Goal: Information Seeking & Learning: Check status

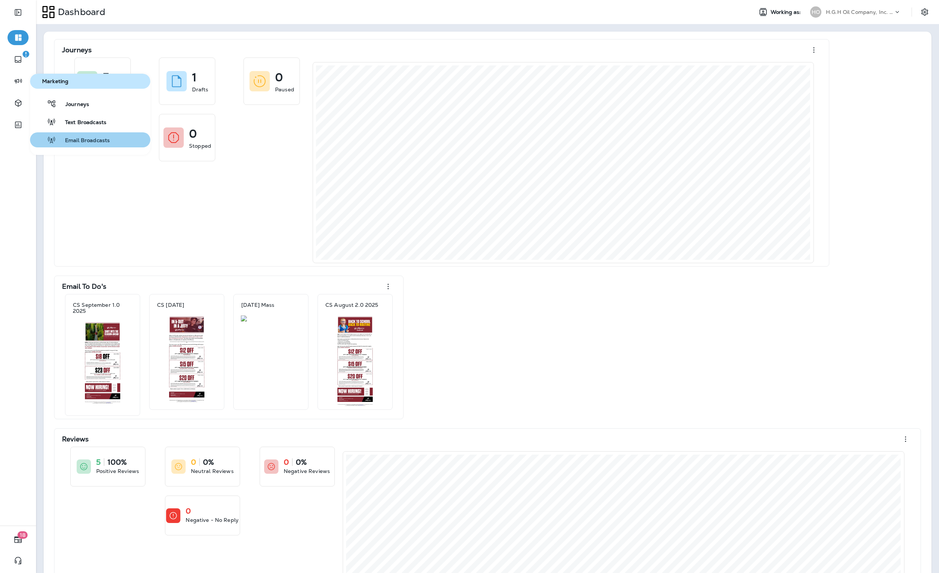
click at [68, 136] on div "Email Broadcasts" at bounding box center [71, 139] width 77 height 9
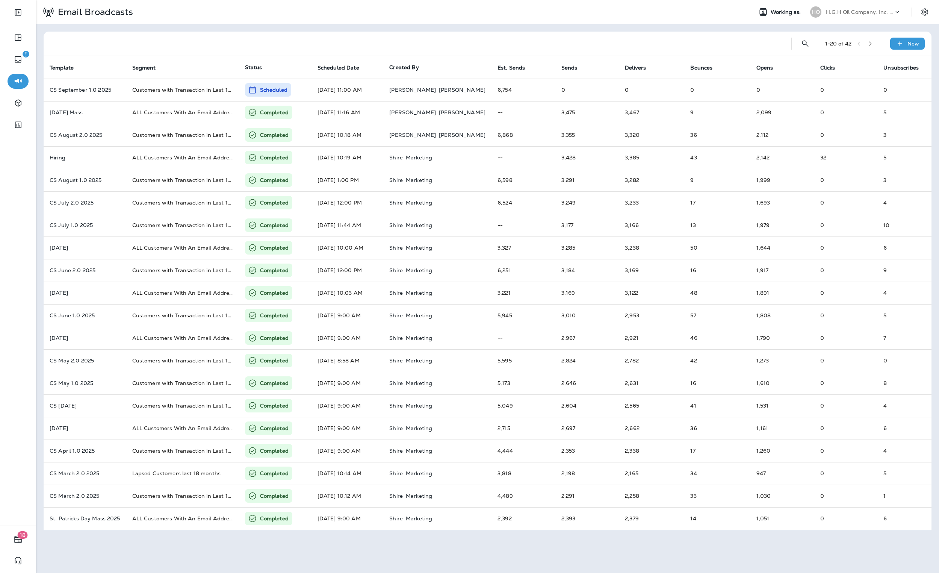
click at [863, 19] on div "HO H.G.H Oil Company, Inc. dba Jiffy Lube" at bounding box center [856, 12] width 100 height 15
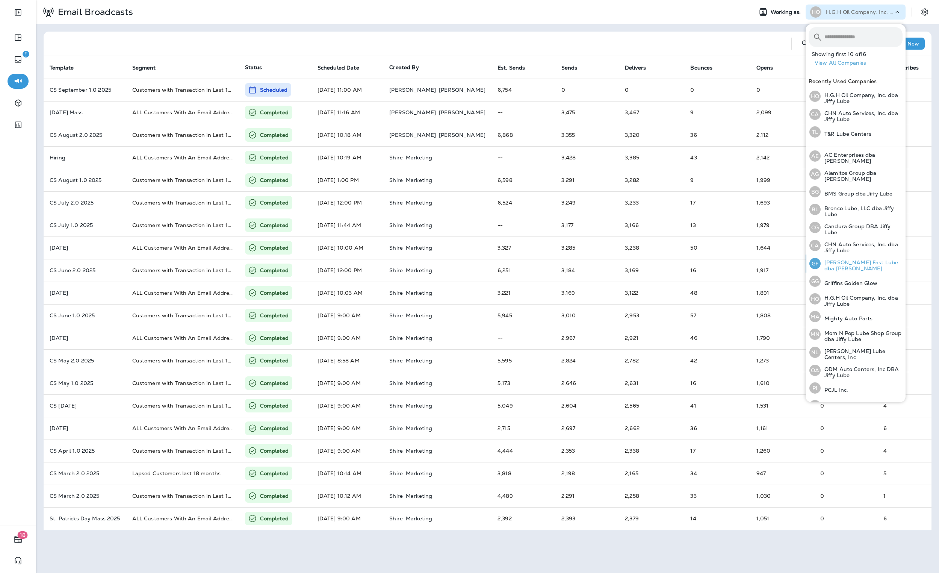
click at [860, 267] on p "[PERSON_NAME] Fast Lube dba [PERSON_NAME]" at bounding box center [862, 265] width 82 height 12
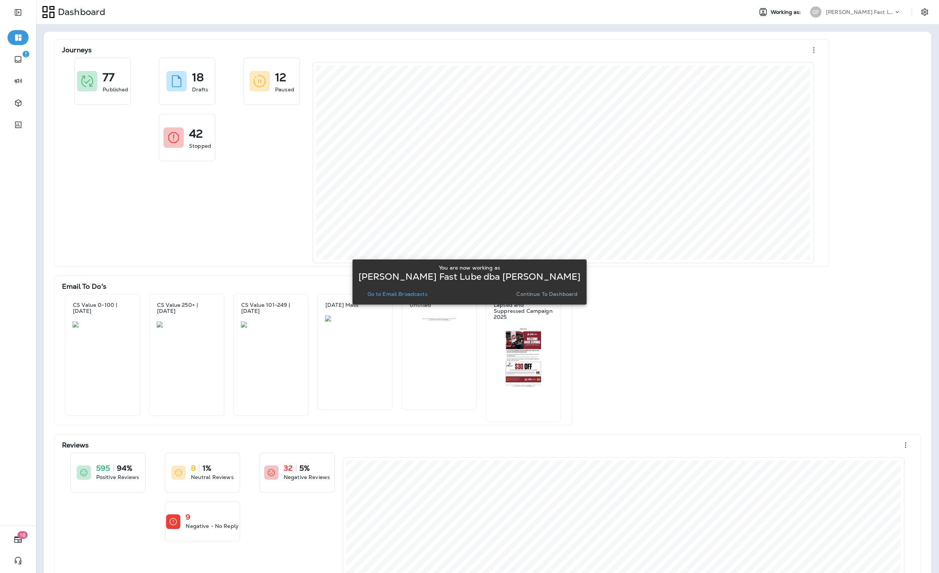
click at [392, 295] on p "Go to Email Broadcasts" at bounding box center [398, 294] width 60 height 6
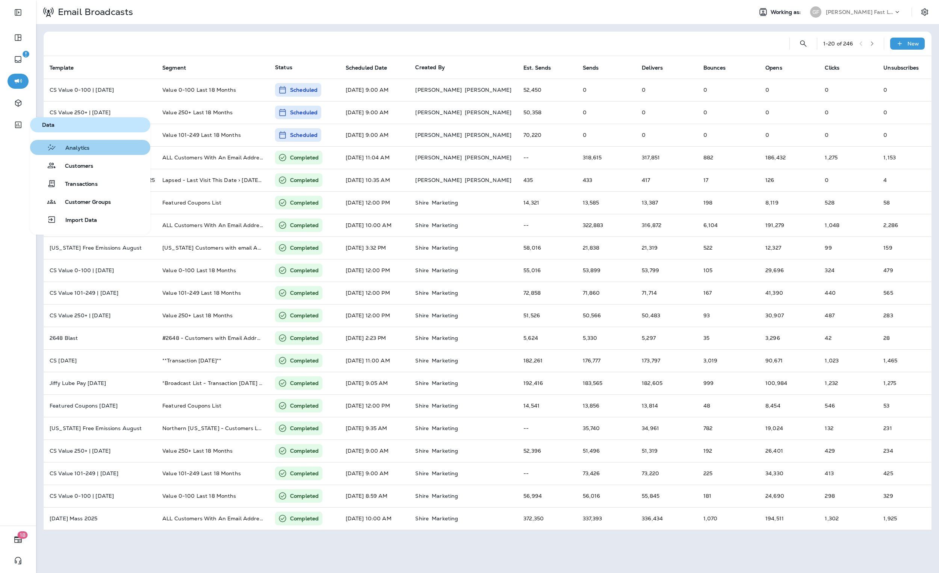
click at [91, 149] on button "Analytics" at bounding box center [90, 147] width 120 height 15
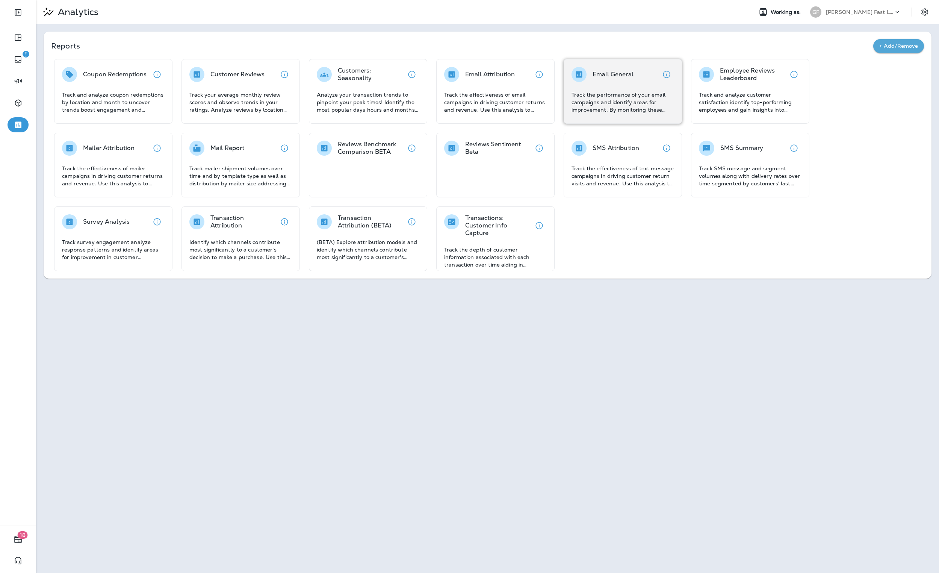
click at [600, 104] on p "Track the performance of your email campaigns and identify areas for improvemen…" at bounding box center [623, 102] width 103 height 23
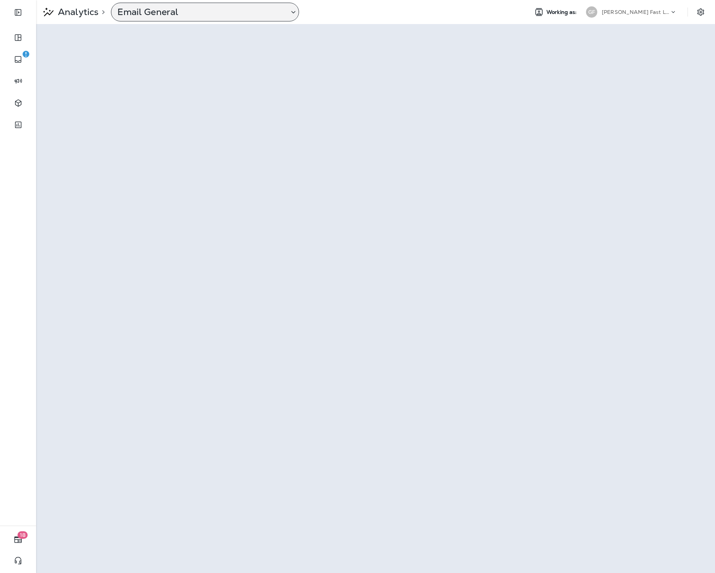
click at [141, 17] on p "Email General" at bounding box center [199, 11] width 165 height 11
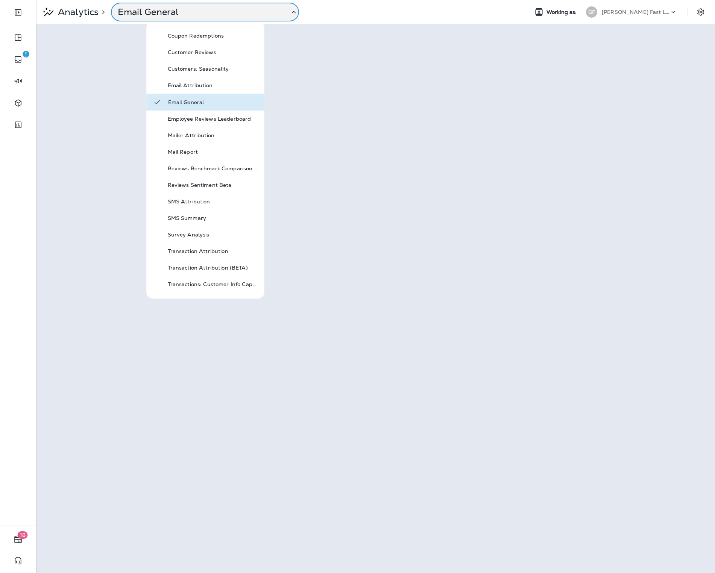
click at [210, 107] on div "Email General" at bounding box center [206, 102] width 118 height 17
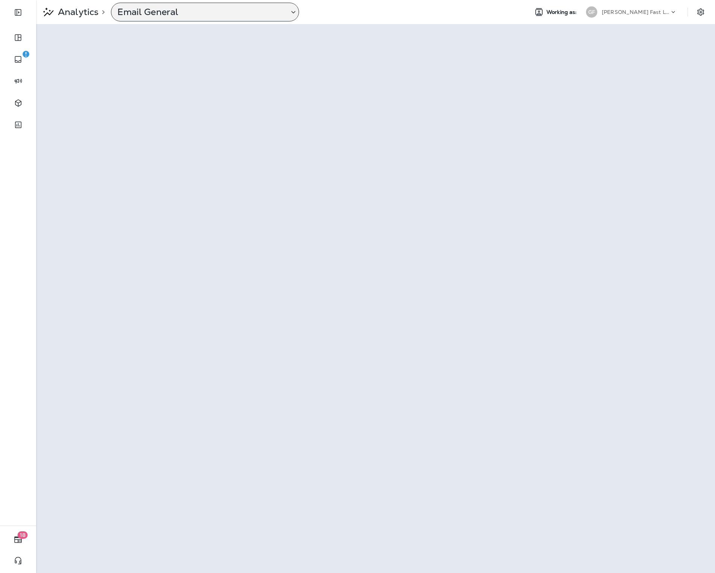
click at [176, 16] on p "Email General" at bounding box center [199, 11] width 165 height 11
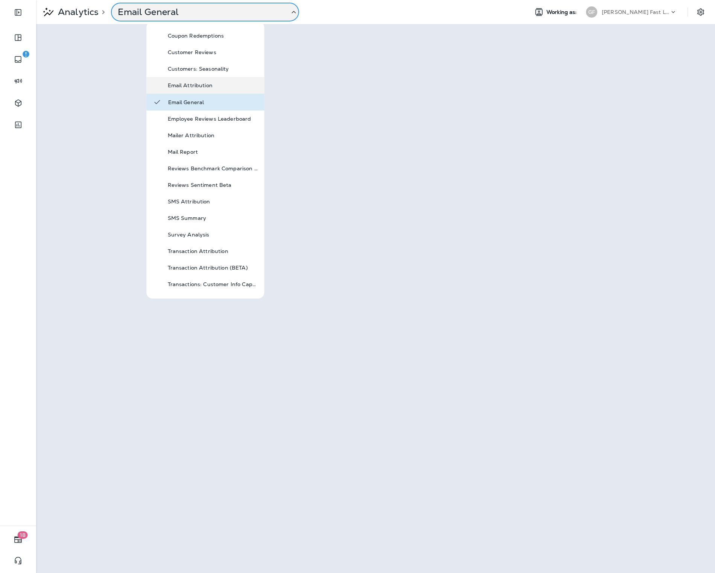
click at [197, 81] on div "Email Attribution" at bounding box center [213, 85] width 90 height 9
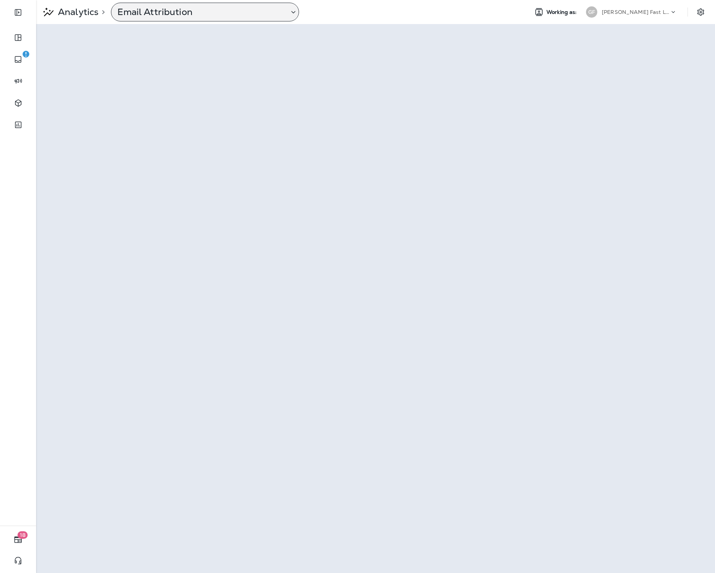
click at [160, 14] on p "Email Attribution" at bounding box center [199, 11] width 165 height 11
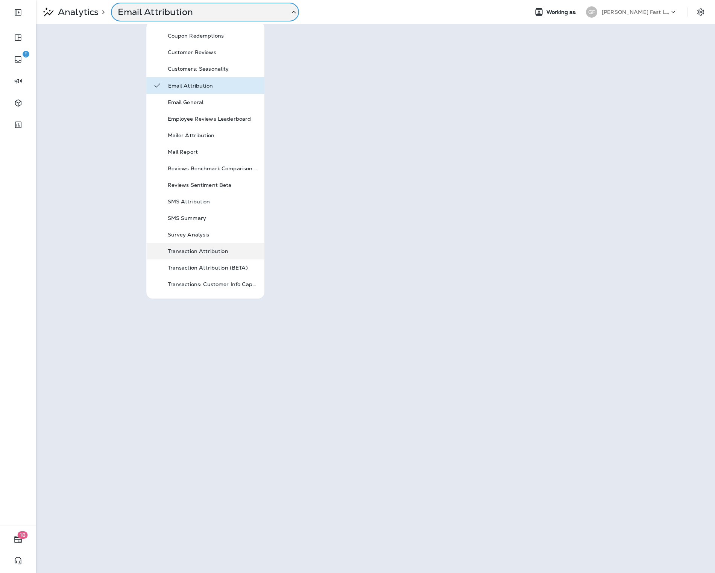
click at [213, 252] on p "Transaction Attribution" at bounding box center [213, 251] width 90 height 6
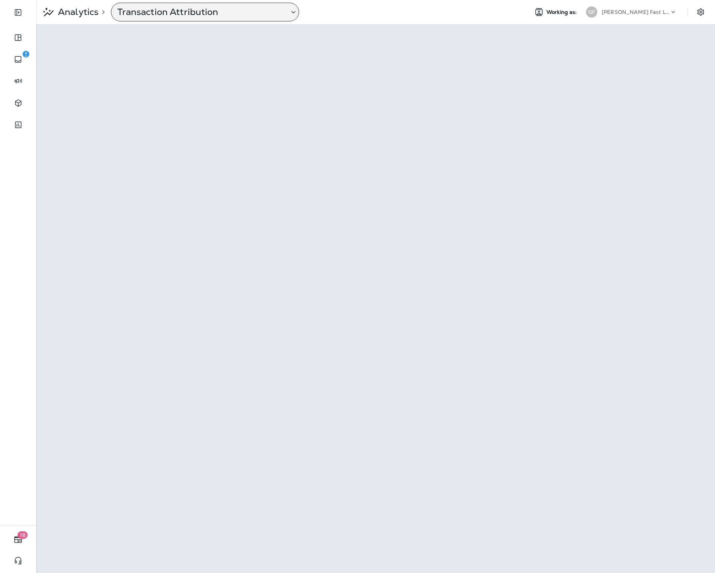
click at [195, 12] on p "Transaction Attribution" at bounding box center [199, 11] width 165 height 11
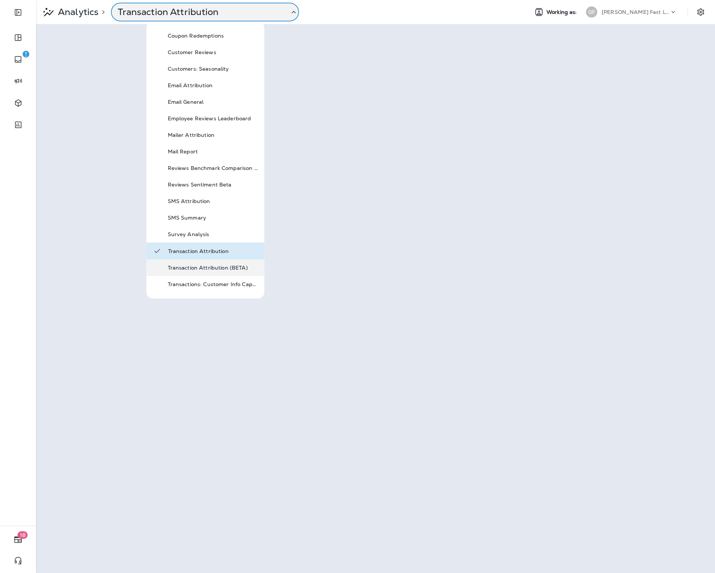
click at [212, 265] on p "Transaction Attribution (BETA)" at bounding box center [213, 268] width 90 height 6
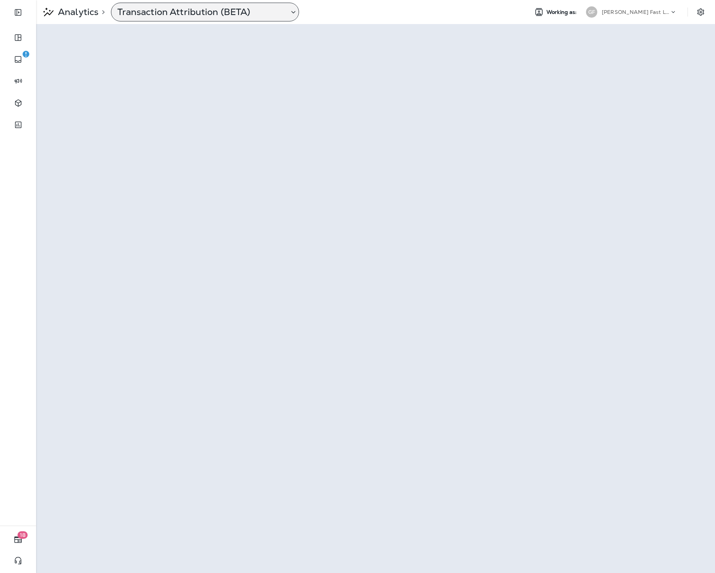
click at [182, 20] on div "Transaction Attribution (BETA)" at bounding box center [205, 12] width 188 height 19
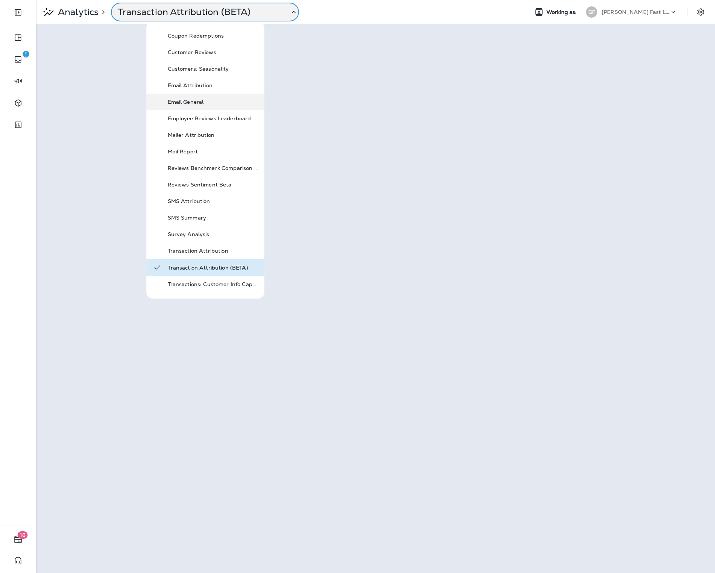
click at [214, 100] on p "Email General" at bounding box center [213, 102] width 90 height 6
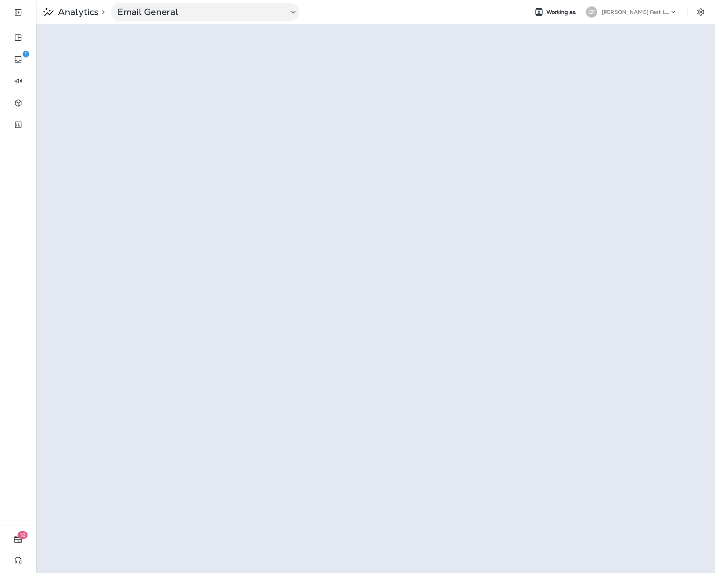
click at [661, 12] on p "[PERSON_NAME] Fast Lube dba [PERSON_NAME]" at bounding box center [635, 12] width 68 height 6
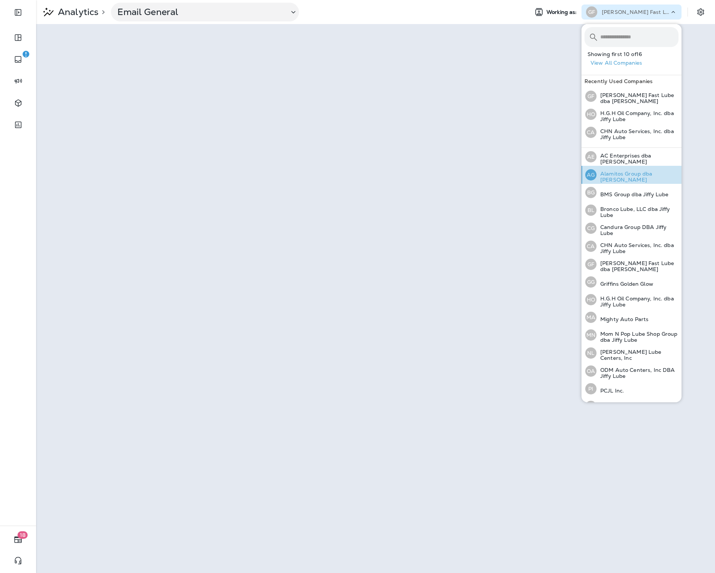
click at [635, 180] on div "AG Alamitos Group dba Jiffy Lube" at bounding box center [631, 175] width 99 height 18
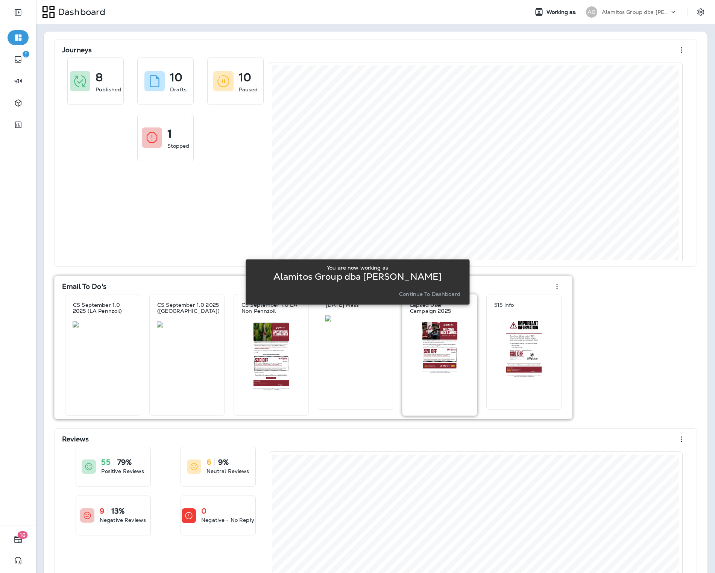
click at [419, 297] on button "Continue to Dashboard" at bounding box center [429, 294] width 67 height 11
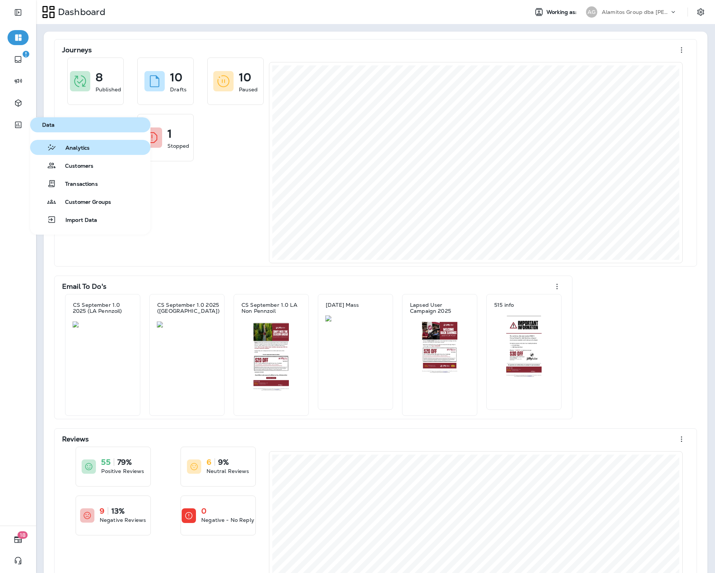
click at [93, 145] on button "Analytics" at bounding box center [90, 147] width 120 height 15
